Goal: Navigation & Orientation: Find specific page/section

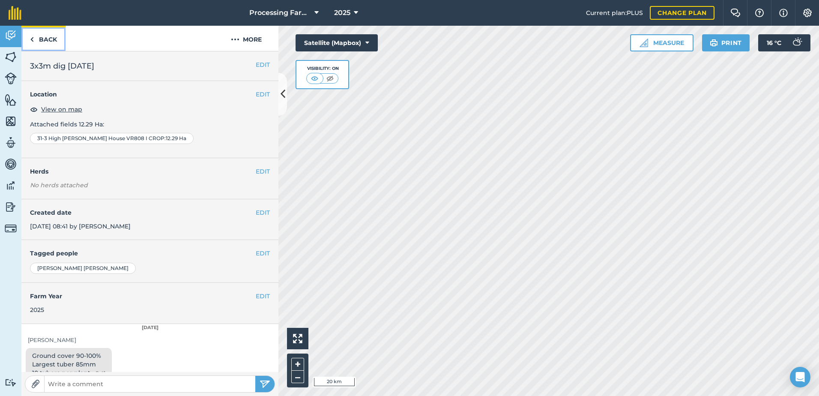
drag, startPoint x: 51, startPoint y: 39, endPoint x: 15, endPoint y: 56, distance: 39.7
click at [51, 39] on link "Back" at bounding box center [43, 38] width 44 height 25
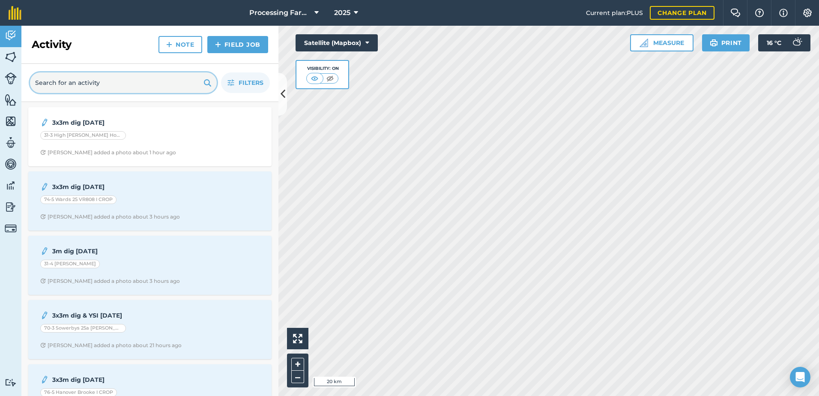
click at [84, 88] on input "text" at bounding box center [123, 82] width 187 height 21
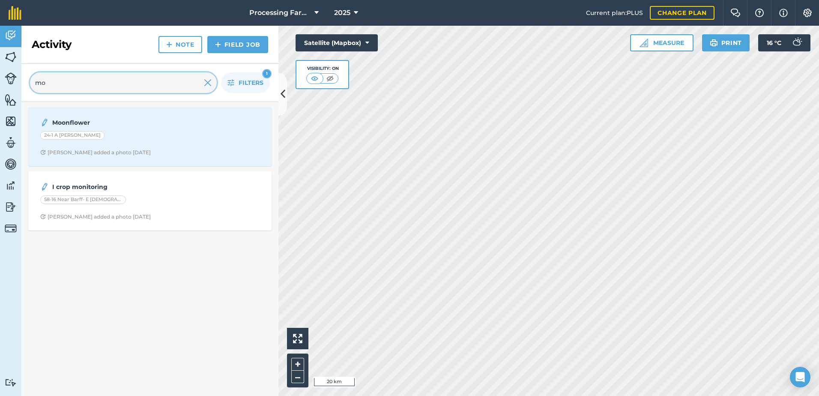
type input "mo"
click at [10, 63] on link "Fields" at bounding box center [10, 57] width 21 height 21
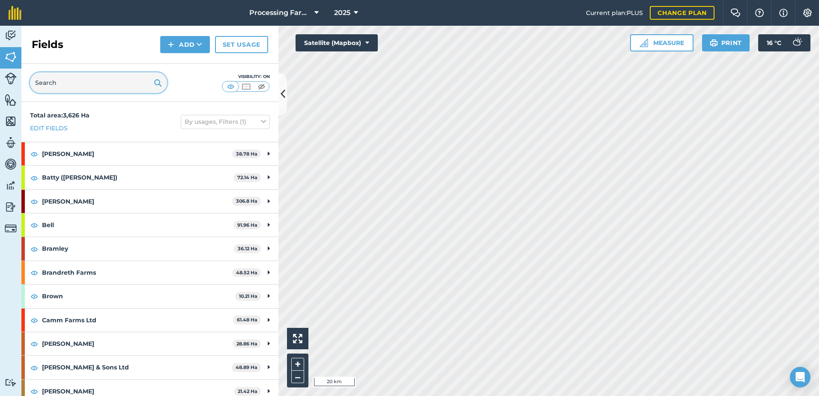
click at [90, 88] on input "text" at bounding box center [98, 82] width 137 height 21
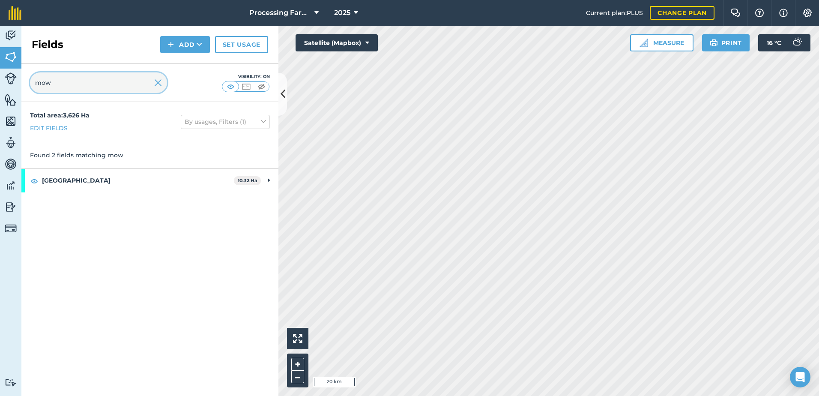
type input "mow"
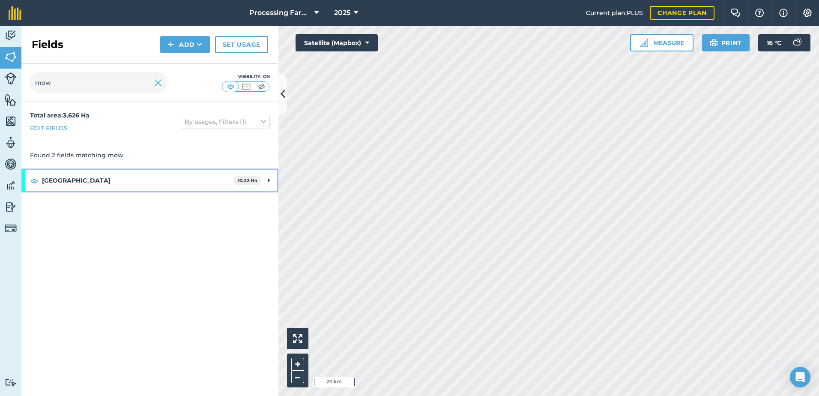
click at [67, 180] on strong "[GEOGRAPHIC_DATA]" at bounding box center [138, 180] width 192 height 23
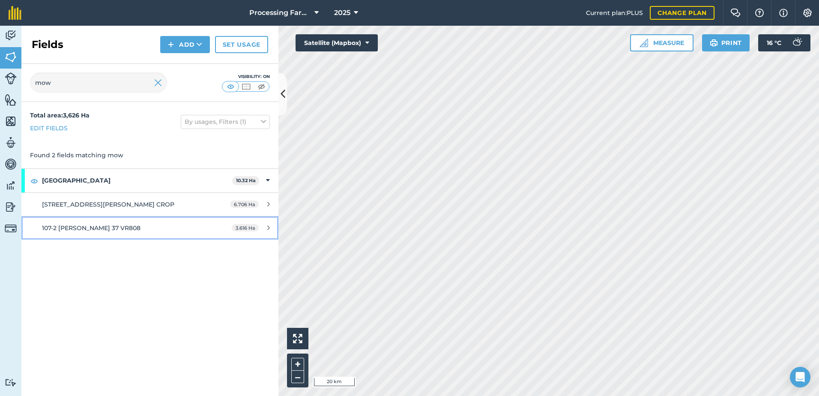
click at [93, 230] on span "107-2 [PERSON_NAME] 37 VR808" at bounding box center [91, 228] width 99 height 8
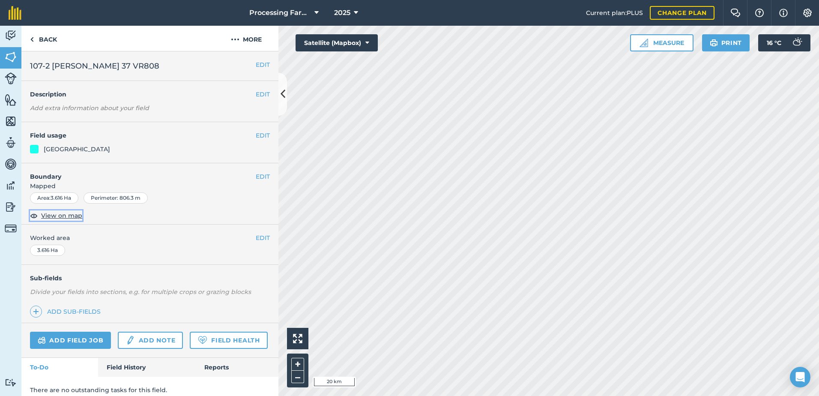
click at [69, 215] on span "View on map" at bounding box center [61, 215] width 41 height 9
click at [46, 38] on link "Back" at bounding box center [43, 38] width 44 height 25
click at [49, 37] on link "Back" at bounding box center [43, 38] width 44 height 25
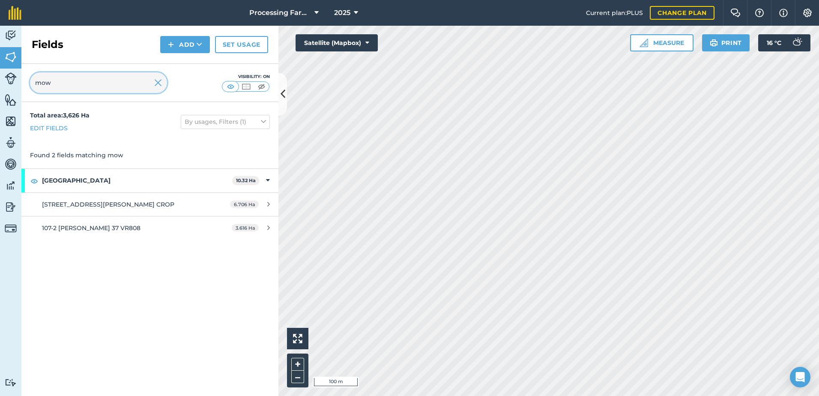
drag, startPoint x: 79, startPoint y: 83, endPoint x: -24, endPoint y: 85, distance: 103.3
click at [0, 85] on html "Processing Farms 2025 Current plan : PLUS Change plan Farm Chat Help Info Setti…" at bounding box center [409, 198] width 819 height 396
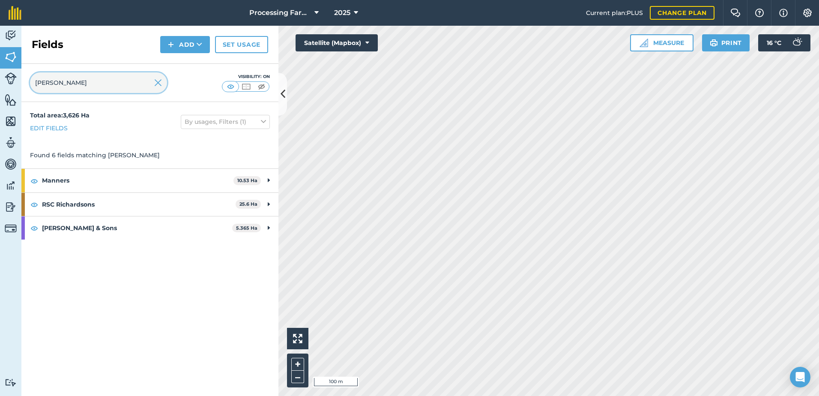
type input "[PERSON_NAME]"
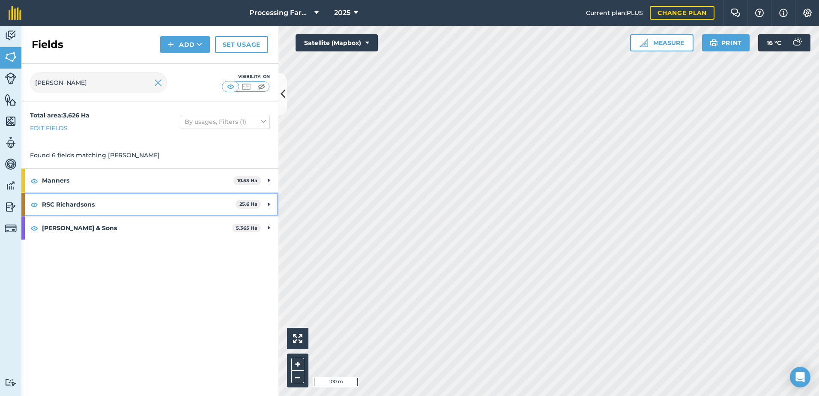
click at [74, 204] on strong "RSC Richardsons" at bounding box center [139, 204] width 194 height 23
click at [73, 204] on strong "RSC Richardsons" at bounding box center [139, 204] width 194 height 23
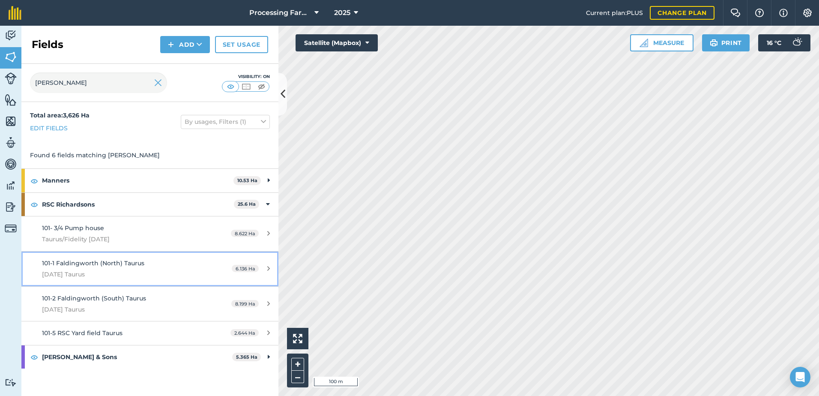
click at [142, 271] on span "[DATE] Taurus" at bounding box center [122, 273] width 161 height 9
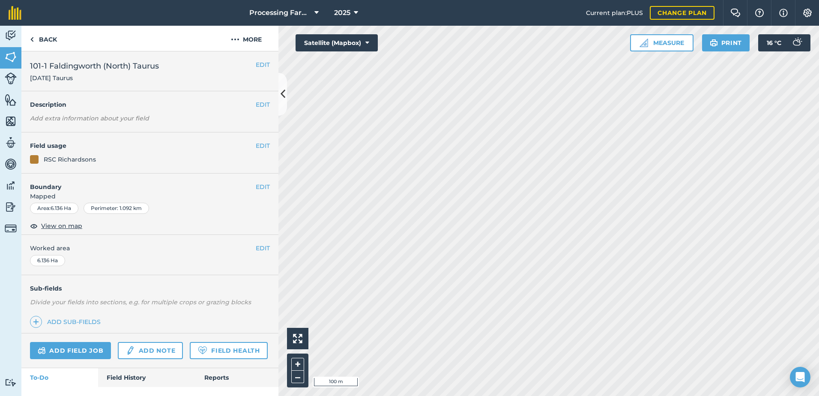
click at [142, 271] on div "EDIT Worked area 6.136 Ha" at bounding box center [149, 255] width 257 height 40
click at [75, 226] on span "View on map" at bounding box center [61, 225] width 41 height 9
click at [40, 37] on link "Back" at bounding box center [43, 38] width 44 height 25
click at [36, 39] on link "Back" at bounding box center [43, 38] width 44 height 25
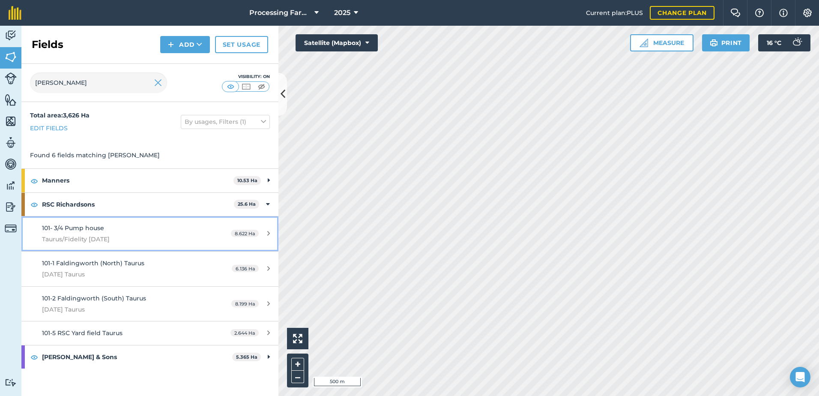
click at [98, 233] on div "101- 3/4 Pump house Taurus/Fidelity [DATE]" at bounding box center [122, 233] width 161 height 21
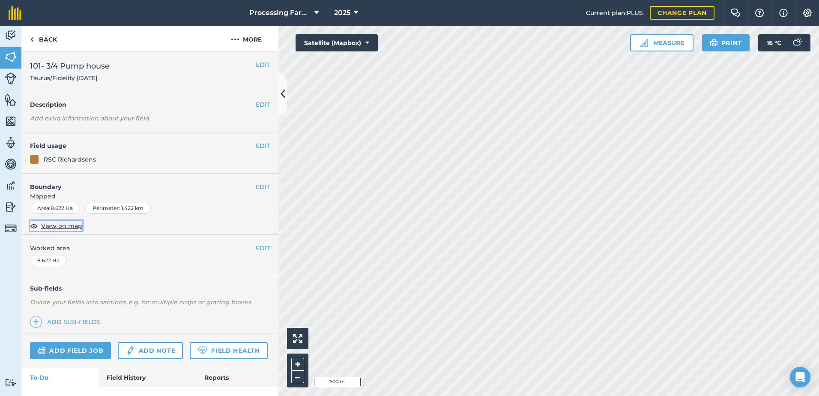
click at [75, 226] on span "View on map" at bounding box center [61, 225] width 41 height 9
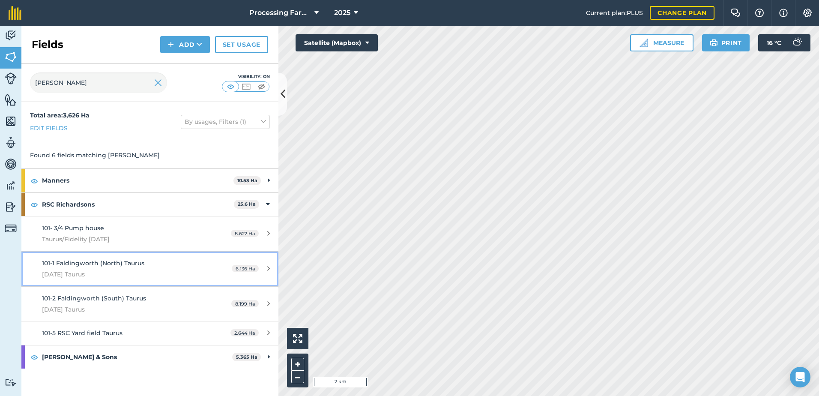
click at [84, 262] on span "101-1 Faldingworth (North) Taurus" at bounding box center [93, 263] width 102 height 8
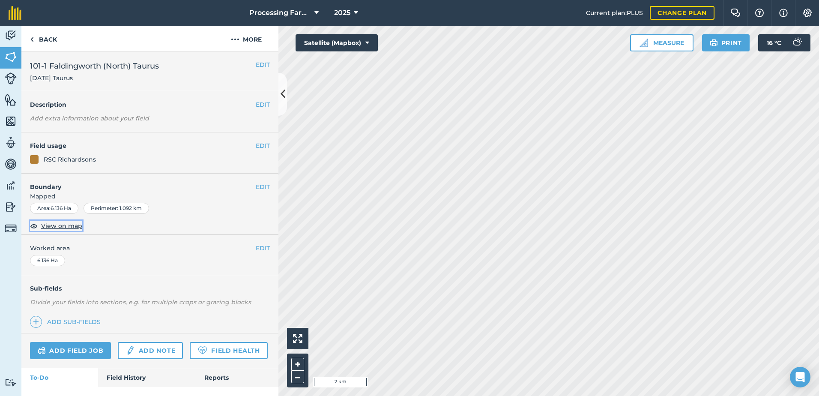
click at [69, 229] on span "View on map" at bounding box center [61, 225] width 41 height 9
